Goal: Task Accomplishment & Management: Manage account settings

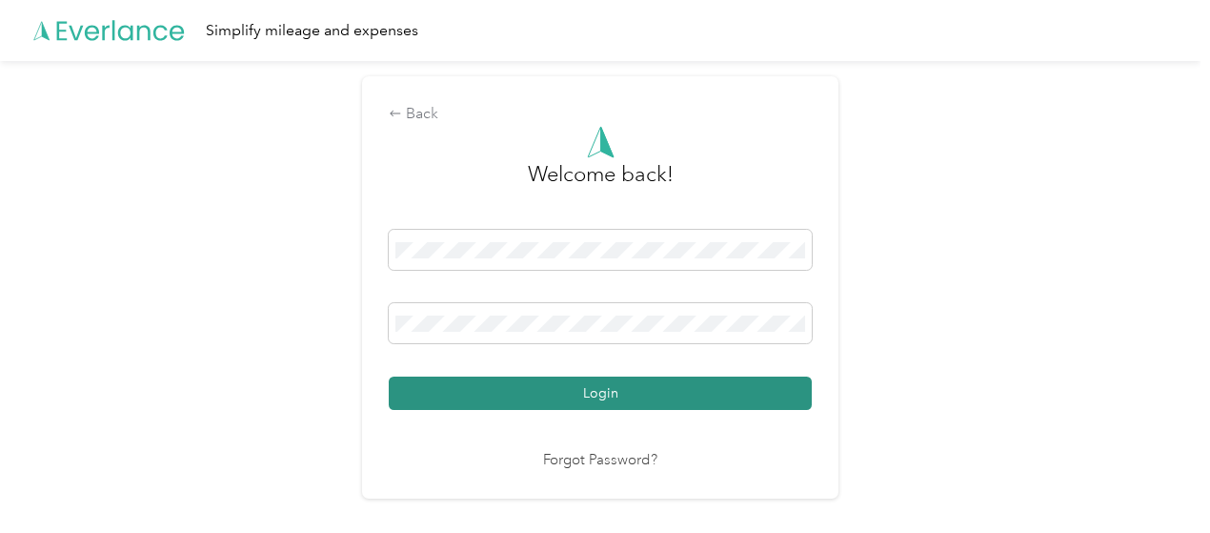
click at [622, 392] on button "Login" at bounding box center [600, 392] width 423 height 33
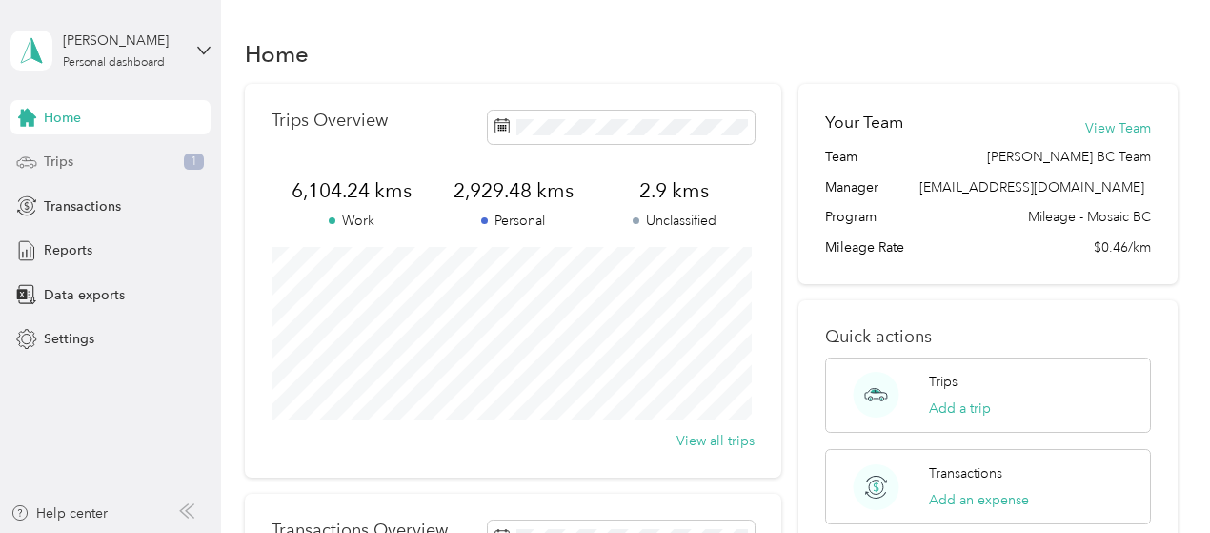
click at [46, 157] on span "Trips" at bounding box center [59, 162] width 30 height 20
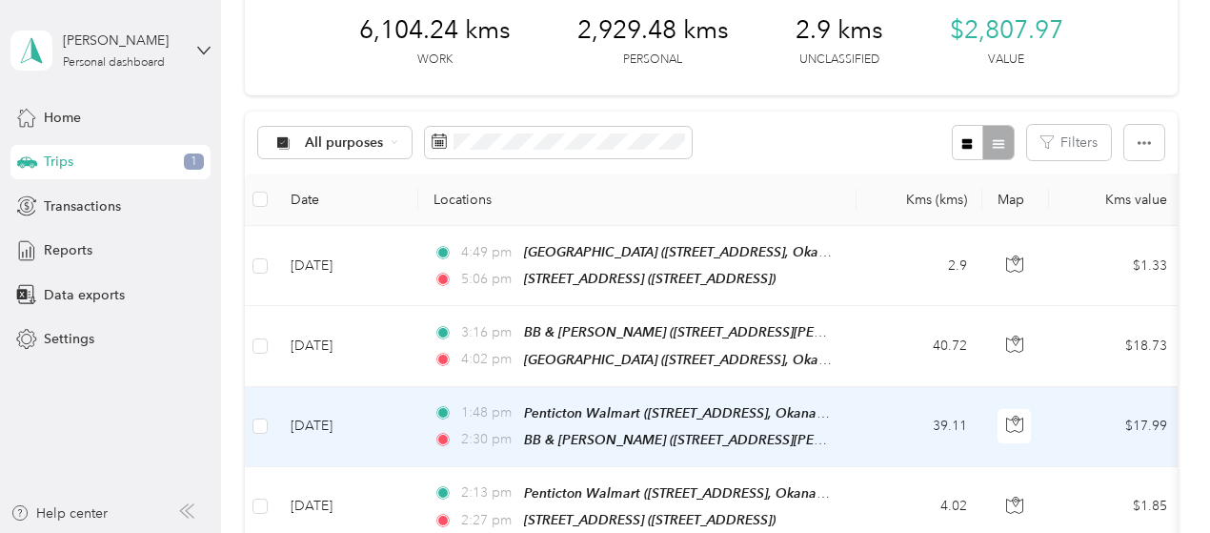
scroll to position [191, 0]
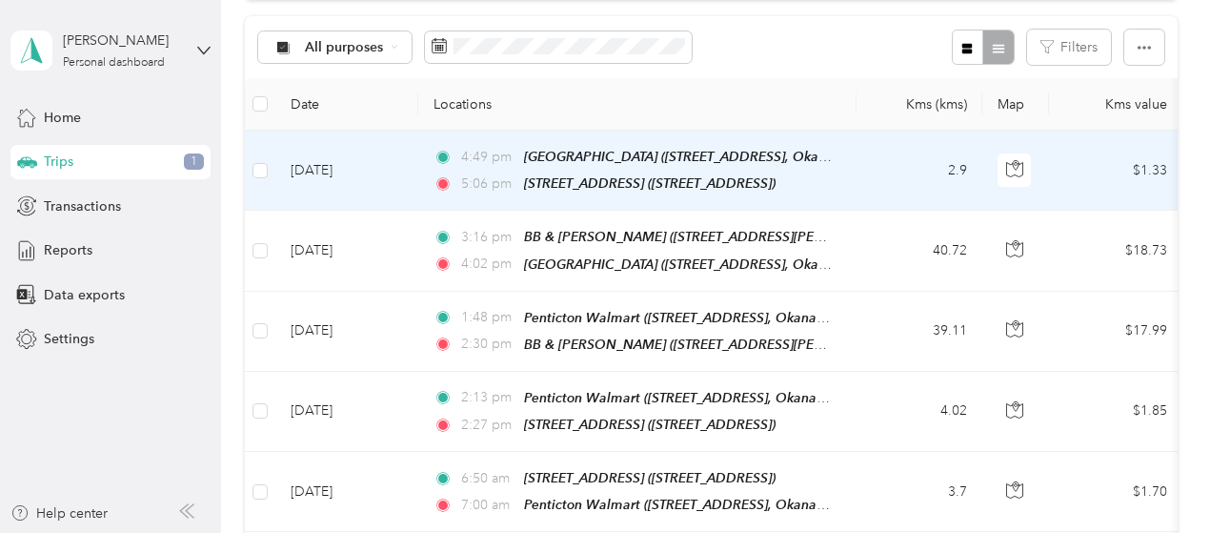
click at [317, 166] on td "[DATE]" at bounding box center [346, 171] width 143 height 80
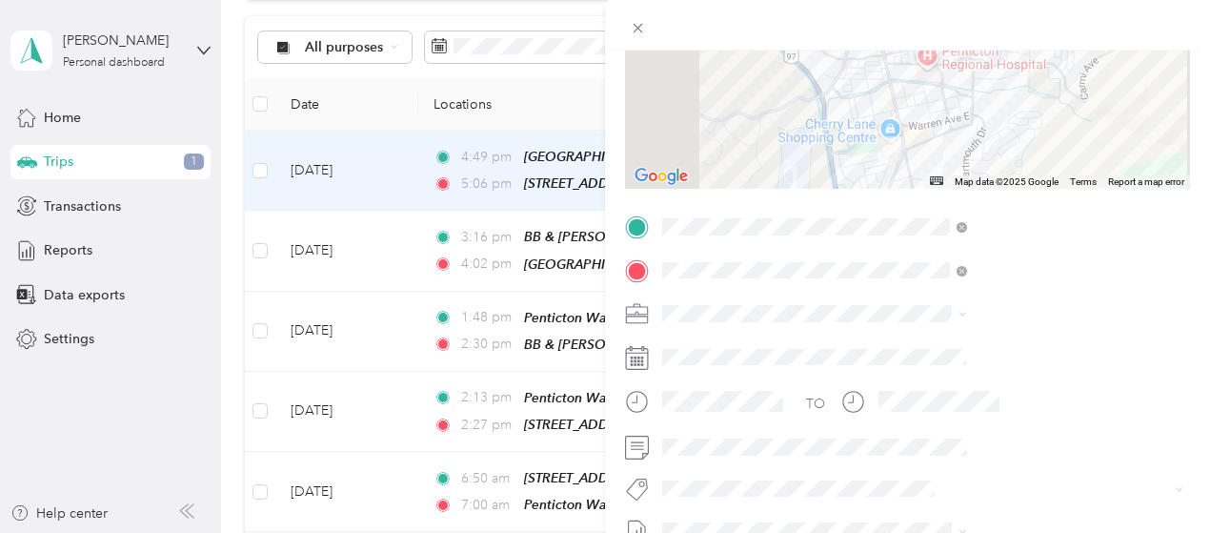
scroll to position [286, 0]
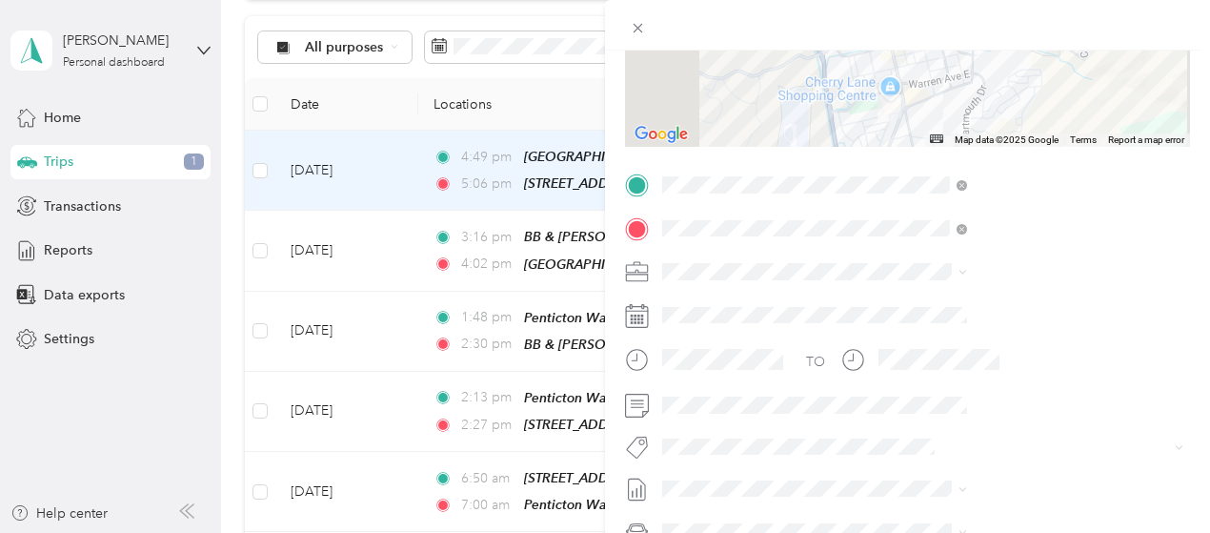
click at [994, 479] on button "Wt Multi-studio Cost Capture" at bounding box center [961, 476] width 181 height 24
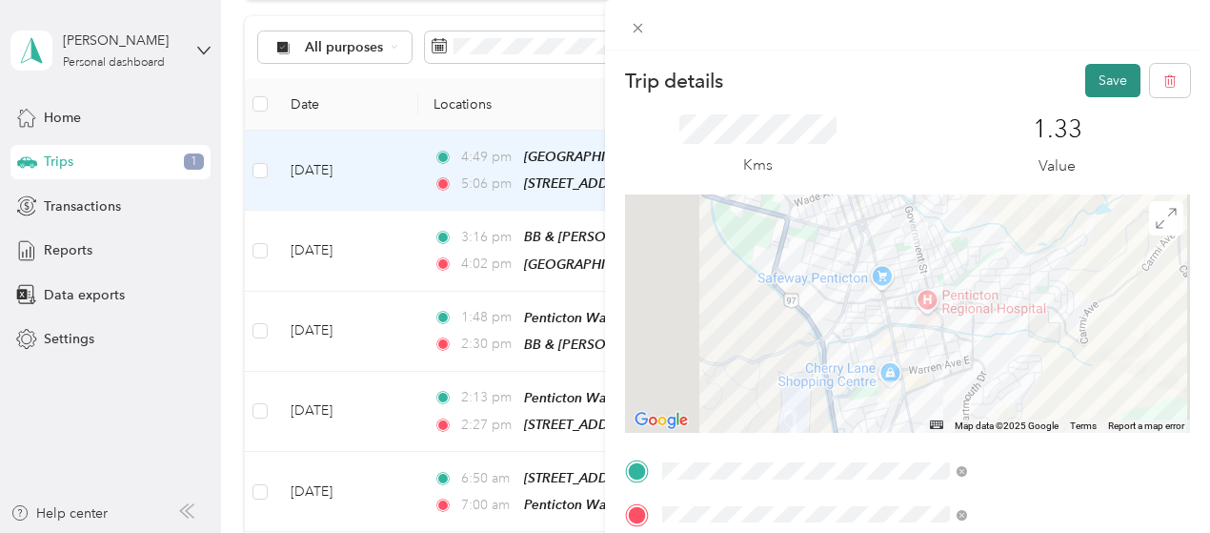
click at [1100, 77] on button "Save" at bounding box center [1112, 80] width 55 height 33
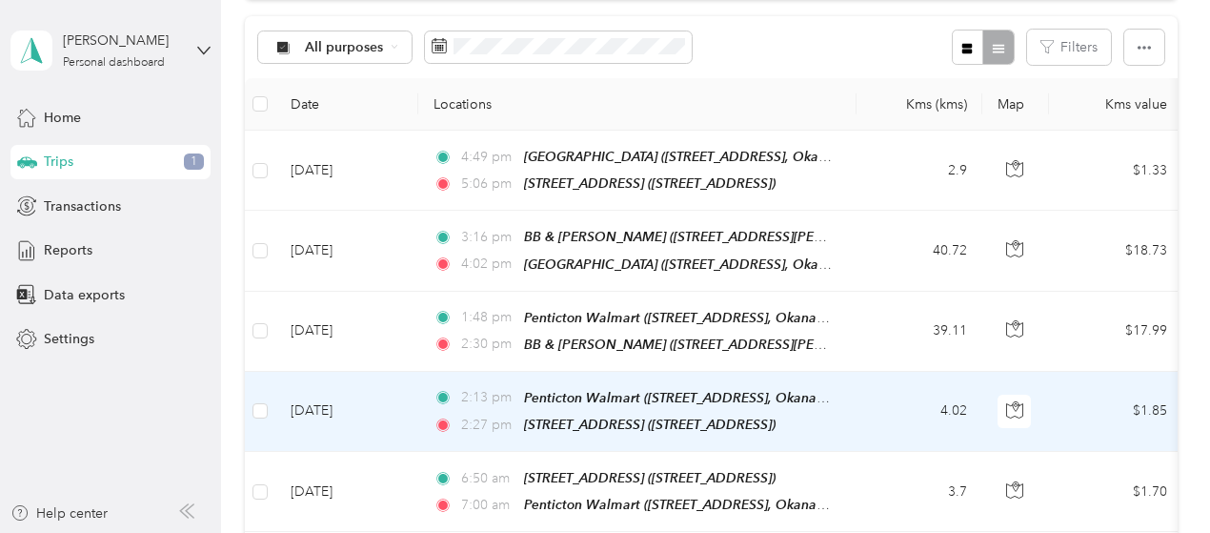
click at [853, 405] on td "2:13 pm Penticton Walmart ([STREET_ADDRESS], Okanagan-Similkameen, [GEOGRAPHIC_…" at bounding box center [637, 412] width 438 height 80
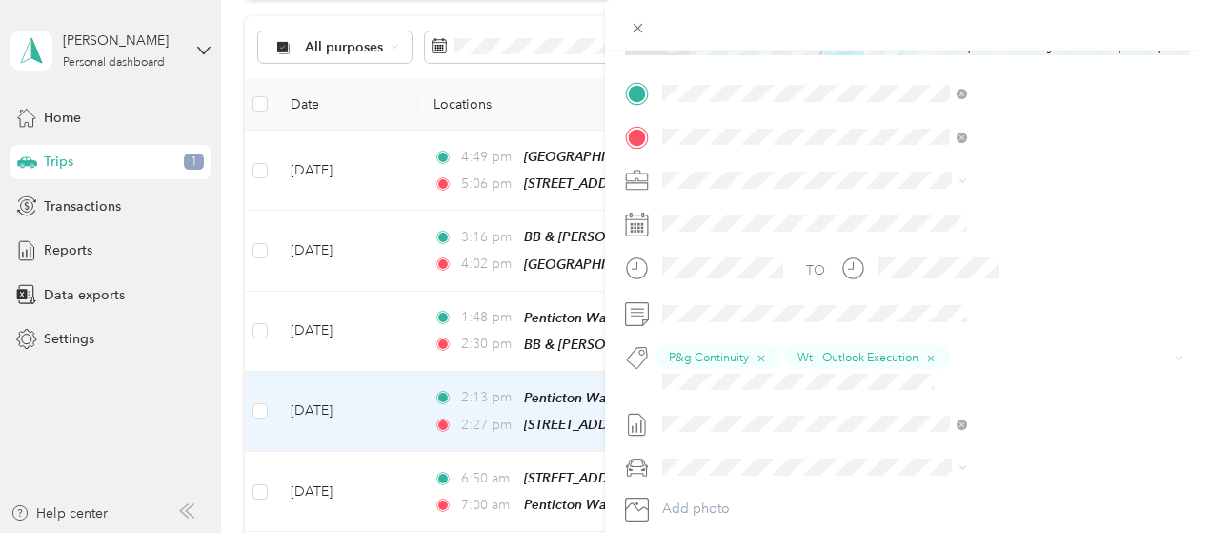
scroll to position [381, 0]
click at [397, 325] on div "Trip details Save This trip cannot be edited because it is either under review,…" at bounding box center [605, 266] width 1210 height 533
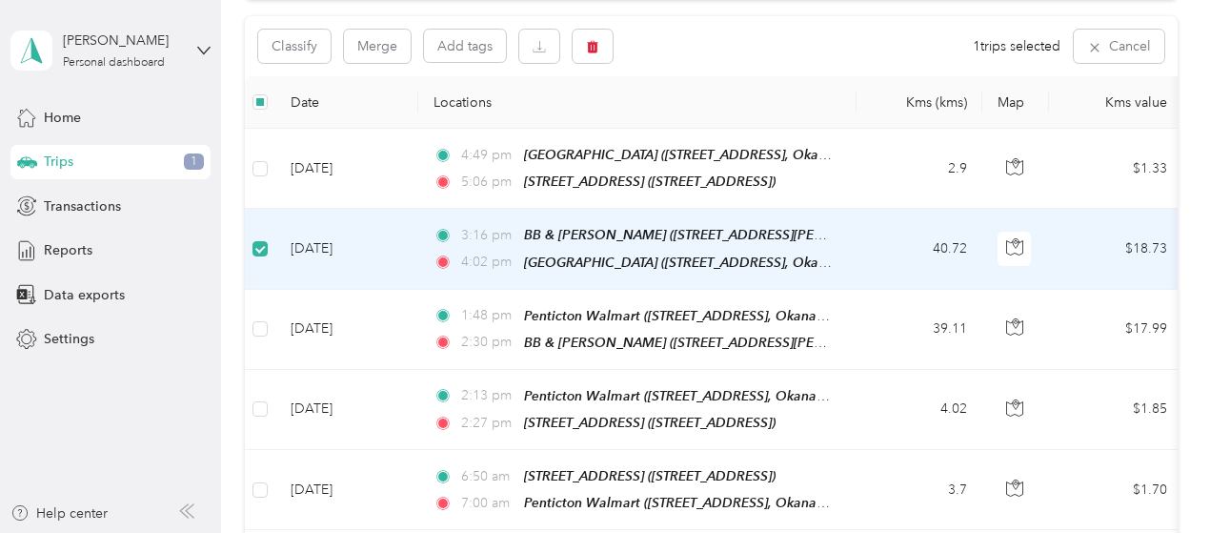
scroll to position [189, 0]
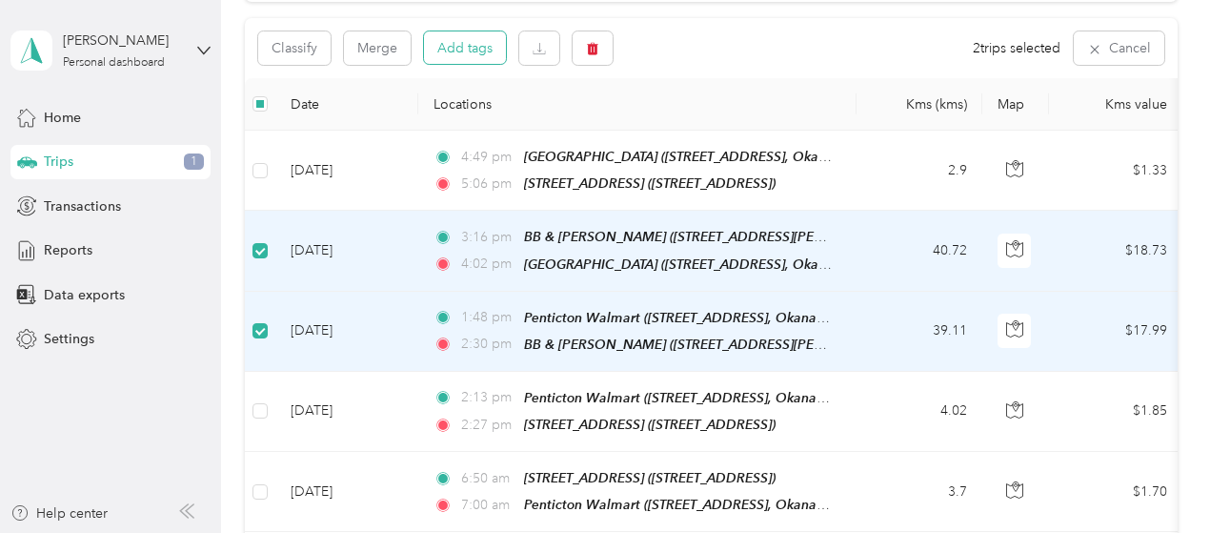
click at [465, 50] on button "Add tags" at bounding box center [465, 47] width 82 height 32
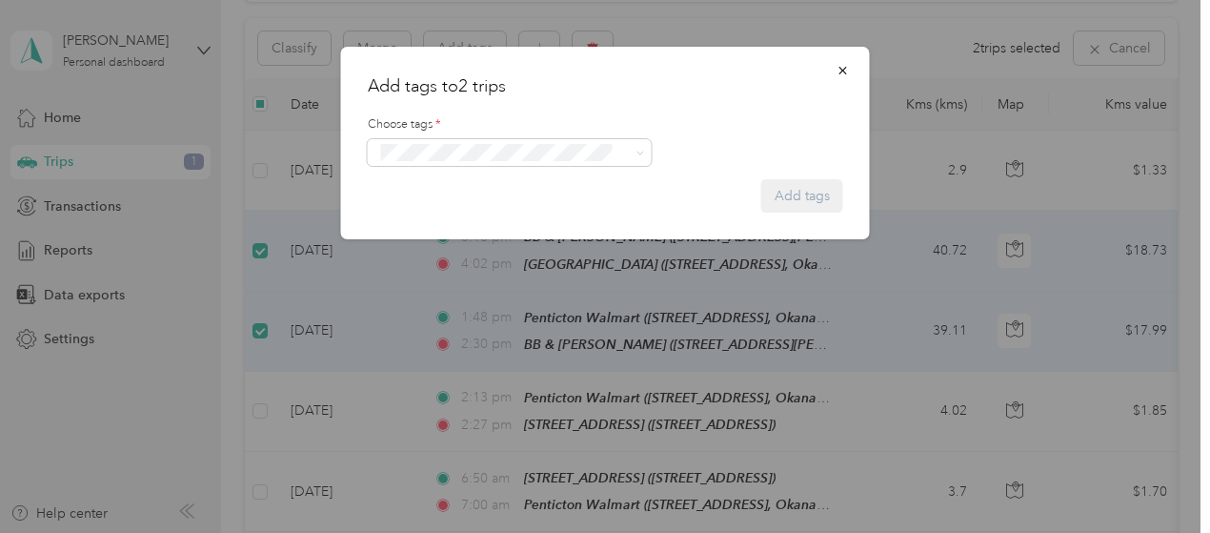
click at [479, 226] on li "Wt - Meta Project Cost Capture" at bounding box center [510, 223] width 284 height 37
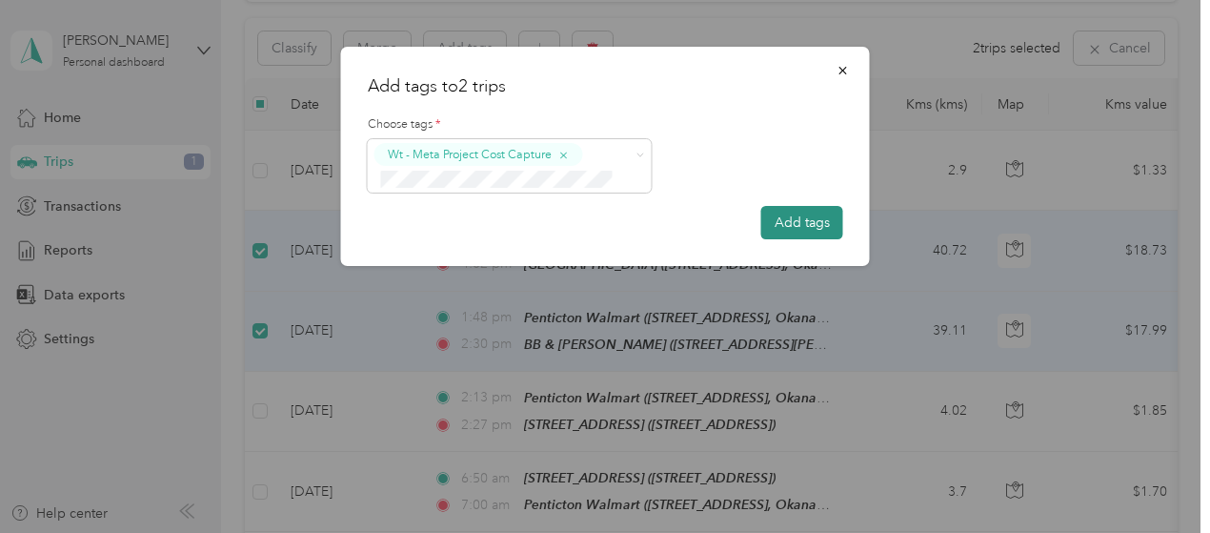
click at [797, 217] on button "Add tags" at bounding box center [802, 222] width 82 height 33
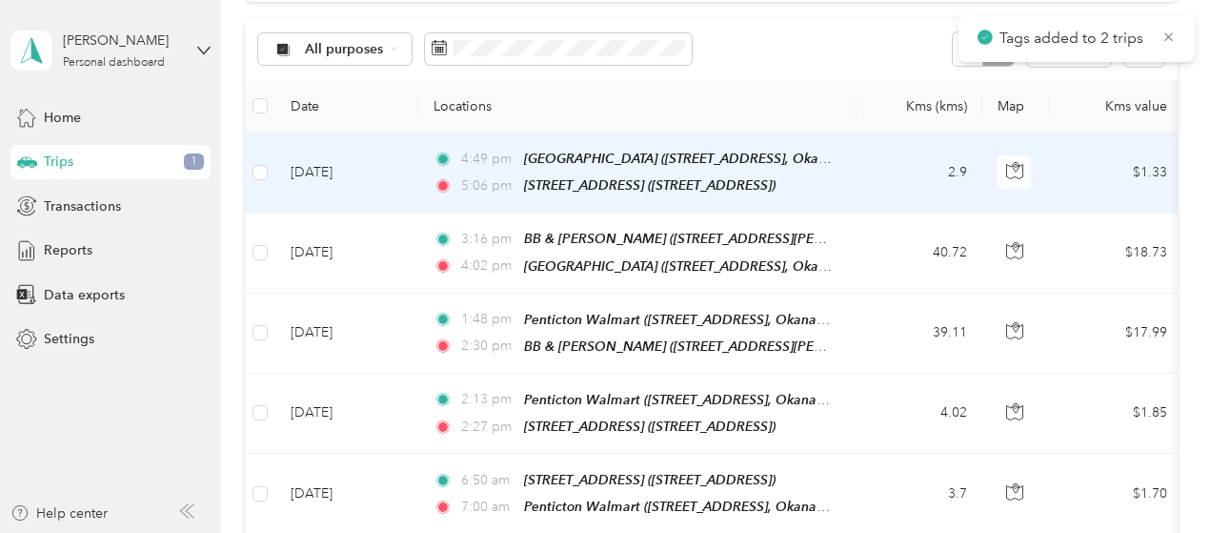
click at [393, 173] on td "[DATE]" at bounding box center [346, 172] width 143 height 80
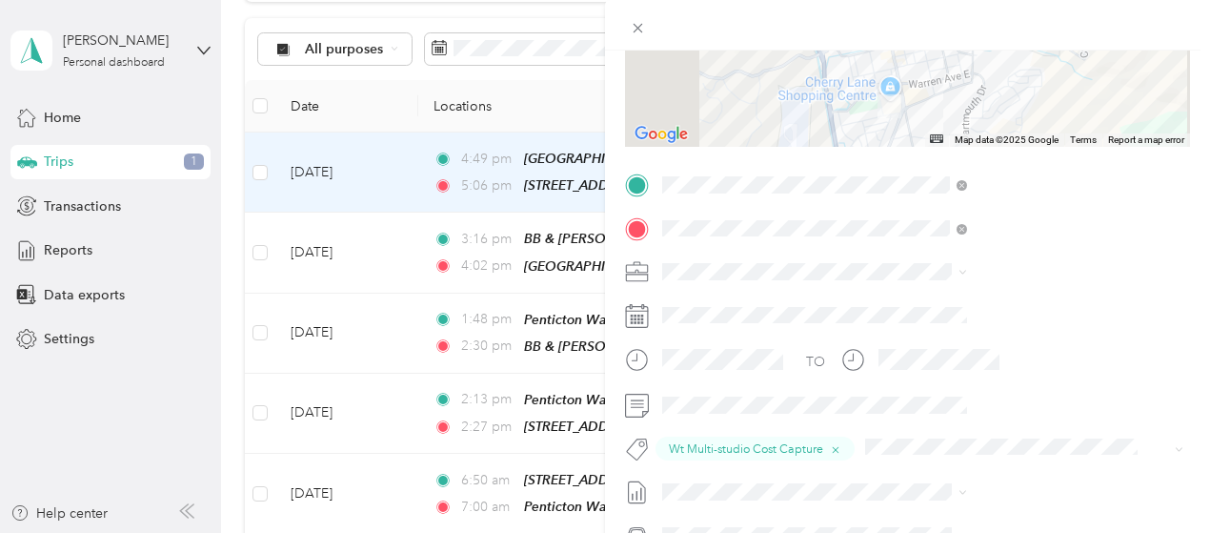
scroll to position [381, 0]
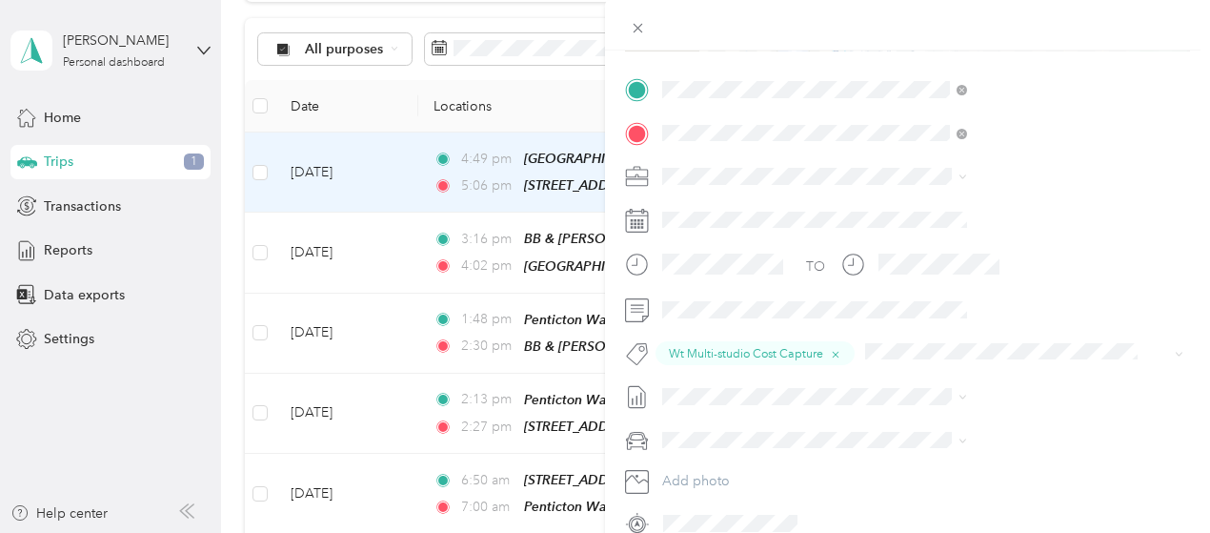
click at [989, 449] on button "Wt - Meta Project Cost Capture" at bounding box center [966, 437] width 191 height 24
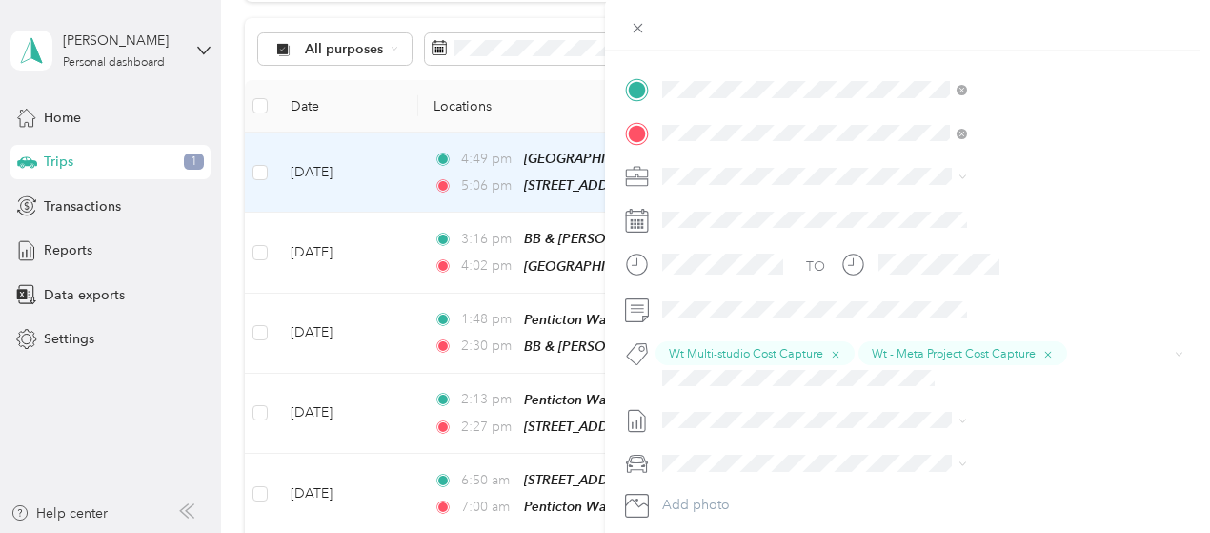
scroll to position [0, 0]
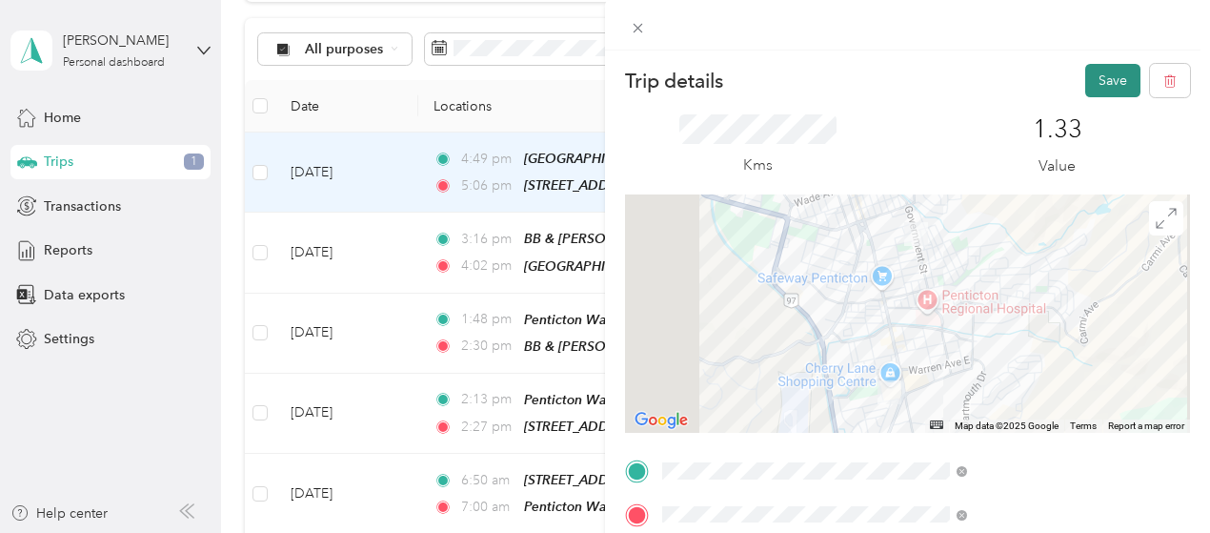
click at [1104, 81] on button "Save" at bounding box center [1112, 80] width 55 height 33
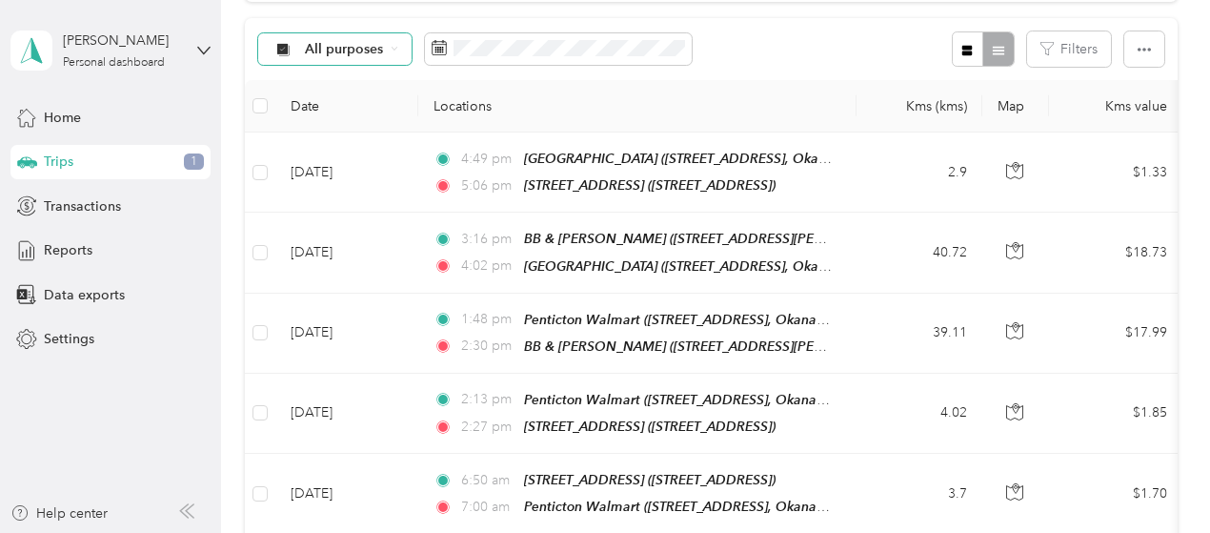
click at [399, 43] on div "All purposes" at bounding box center [335, 49] width 154 height 32
click at [355, 117] on li "Unclassified" at bounding box center [417, 106] width 319 height 33
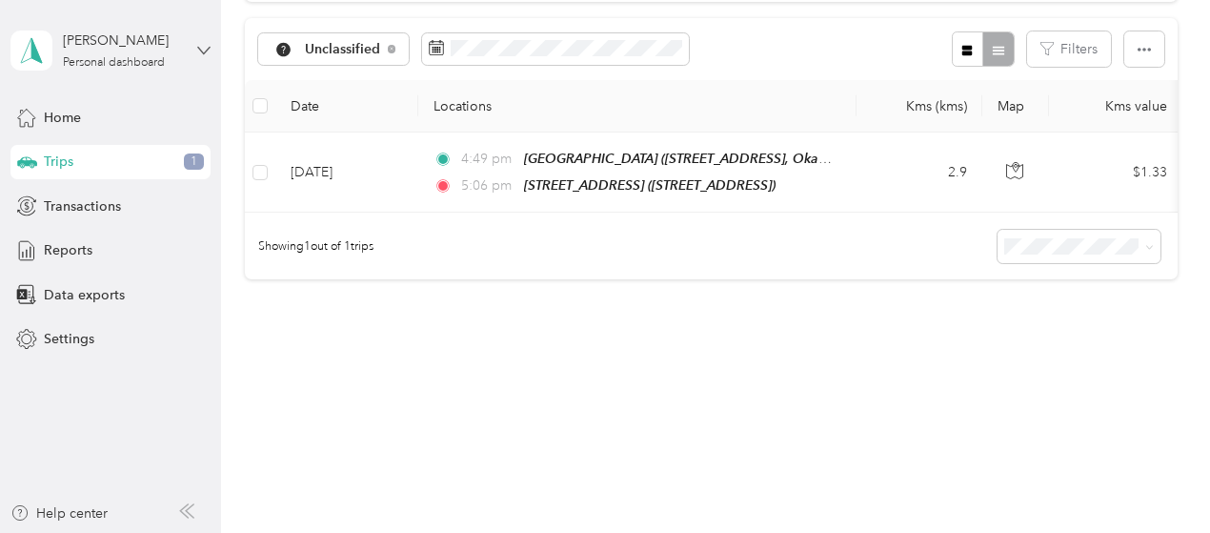
click at [206, 54] on icon at bounding box center [203, 50] width 13 height 13
click at [79, 159] on div "Log out" at bounding box center [265, 147] width 482 height 33
